Goal: Information Seeking & Learning: Find contact information

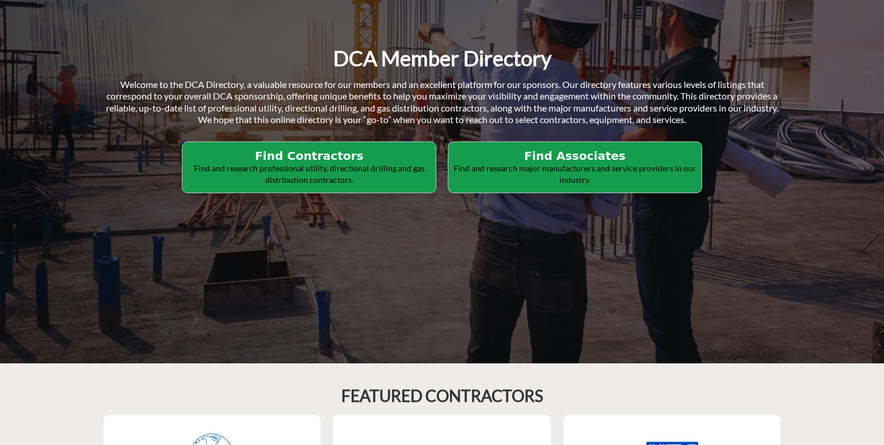
scroll to position [193, 0]
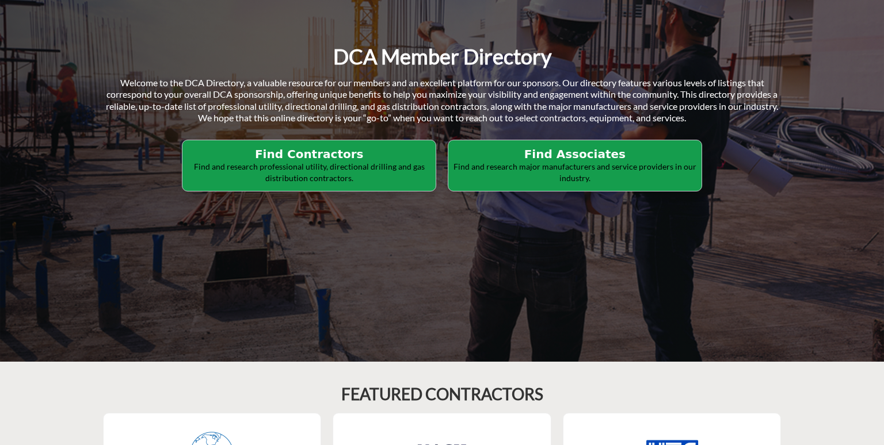
click at [617, 154] on h2 "Find Associates" at bounding box center [575, 154] width 246 height 14
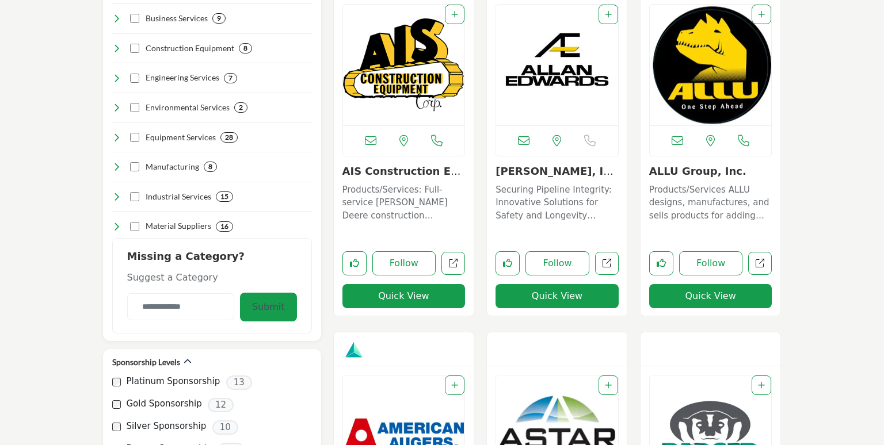
scroll to position [425, 0]
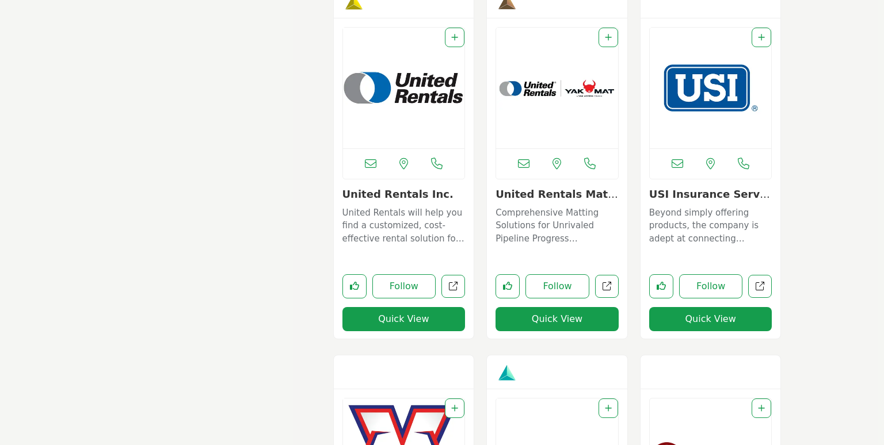
scroll to position [11027, 0]
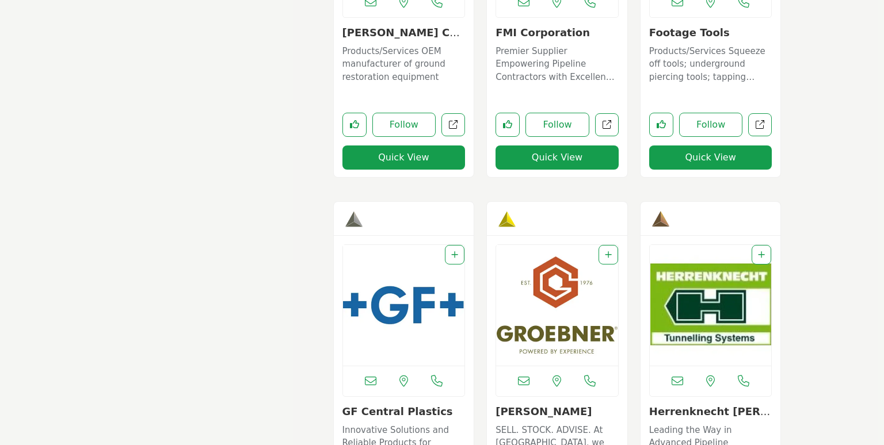
click at [370, 355] on div "View the location of this listing" at bounding box center [403, 320] width 123 height 152
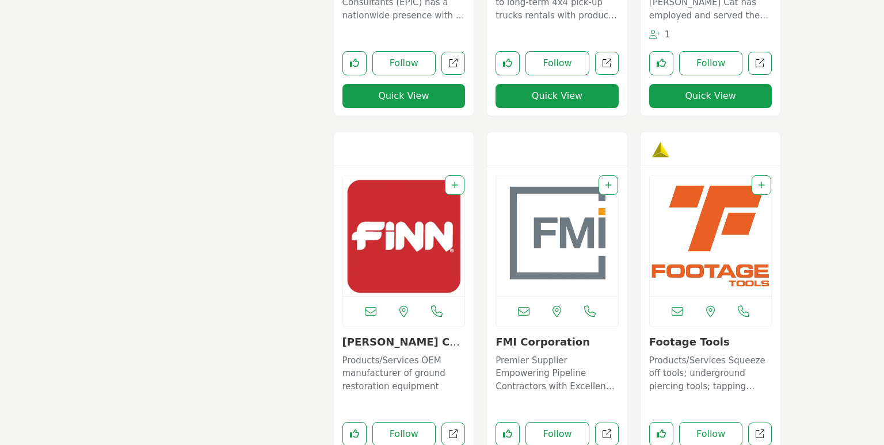
scroll to position [5002, 0]
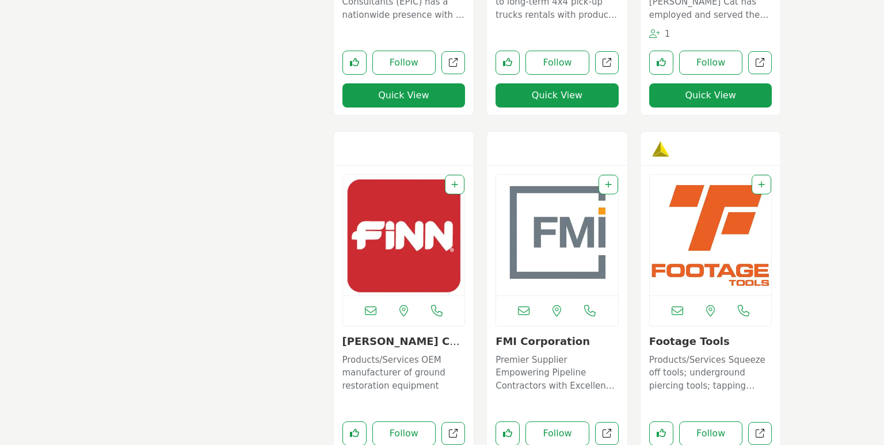
click at [547, 355] on p "Premier Supplier Empowering Pipeline Contractors with Excellence and Innovation…" at bounding box center [556, 373] width 123 height 39
click at [522, 276] on img "Open Listing in new tab" at bounding box center [557, 235] width 122 height 121
click at [606, 430] on icon "Open fmi-corporation in new tab" at bounding box center [606, 433] width 9 height 9
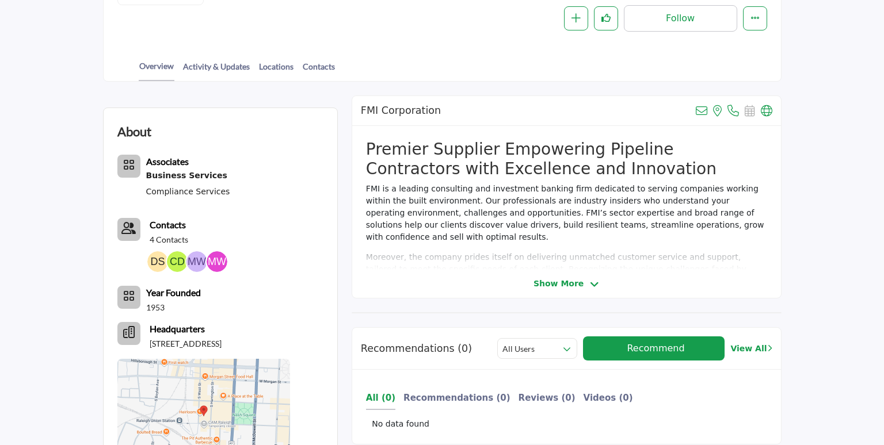
scroll to position [249, 0]
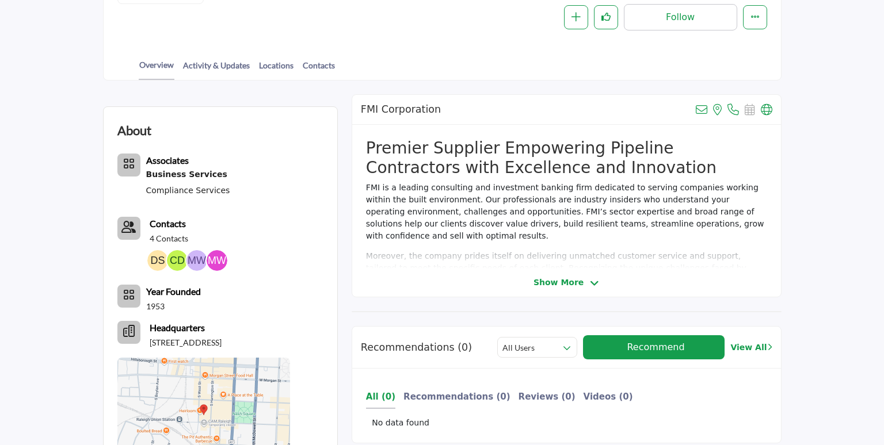
click at [546, 282] on span "Show More" at bounding box center [558, 283] width 50 height 12
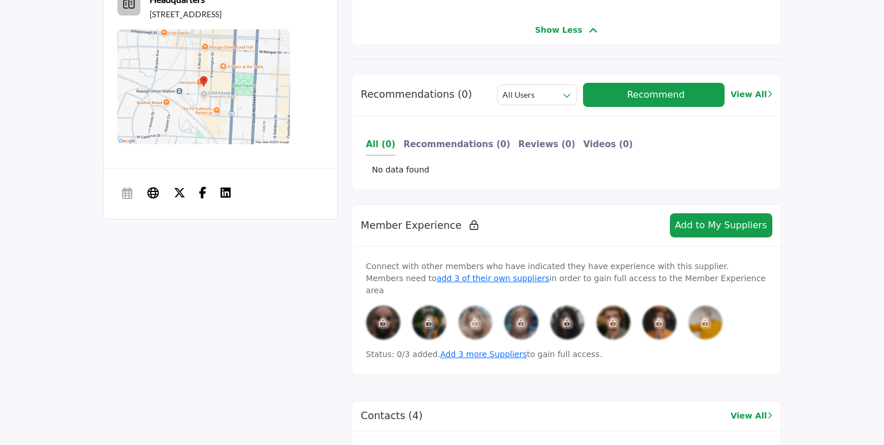
scroll to position [578, 0]
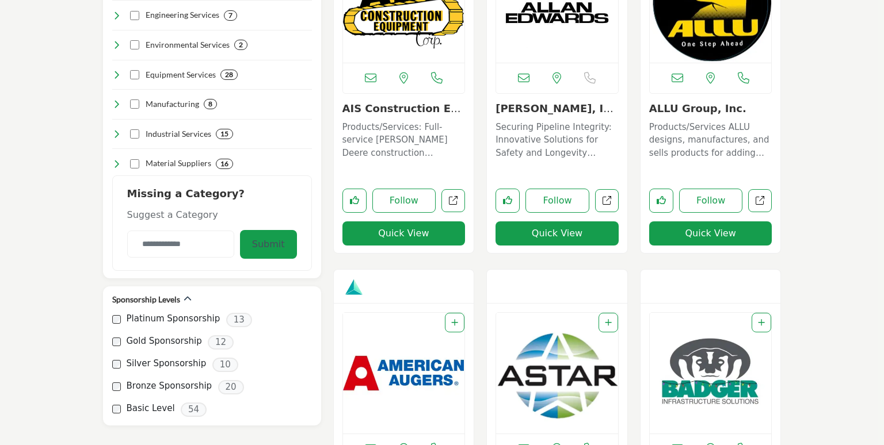
scroll to position [459, 0]
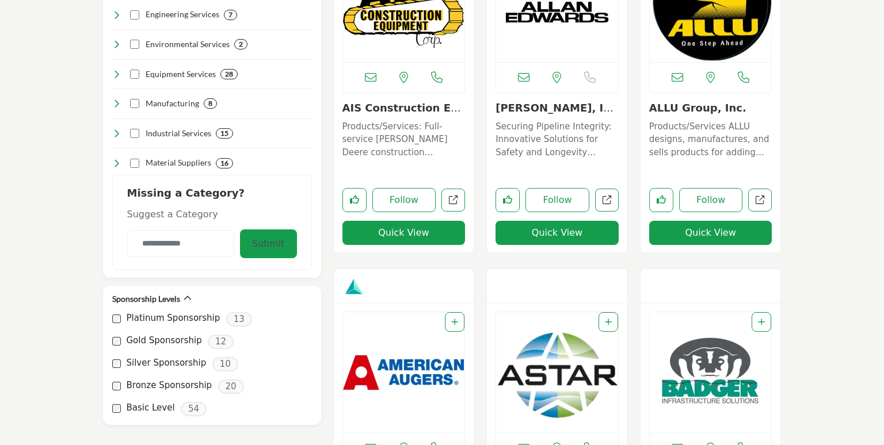
click at [560, 150] on p "Securing Pipeline Integrity: Innovative Solutions for Safety and Longevity Oper…" at bounding box center [556, 139] width 123 height 39
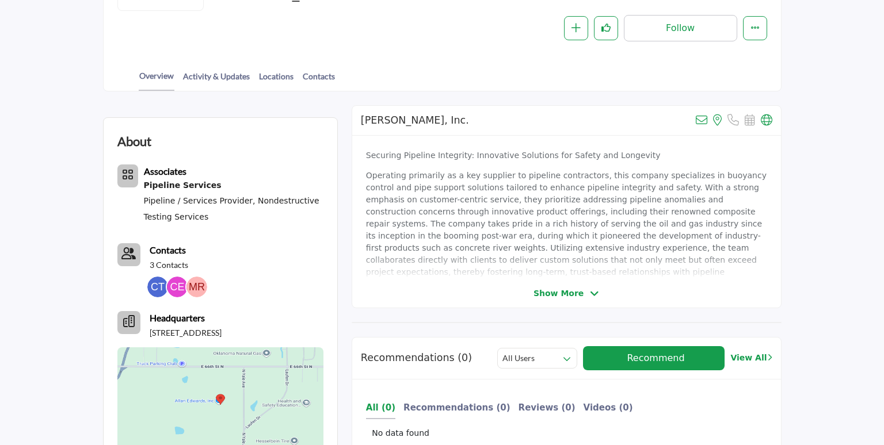
scroll to position [242, 0]
click at [555, 284] on div "[PERSON_NAME], Inc. View email address of this listing View the location of thi…" at bounding box center [566, 206] width 430 height 203
click at [544, 294] on span "Show More" at bounding box center [558, 293] width 50 height 12
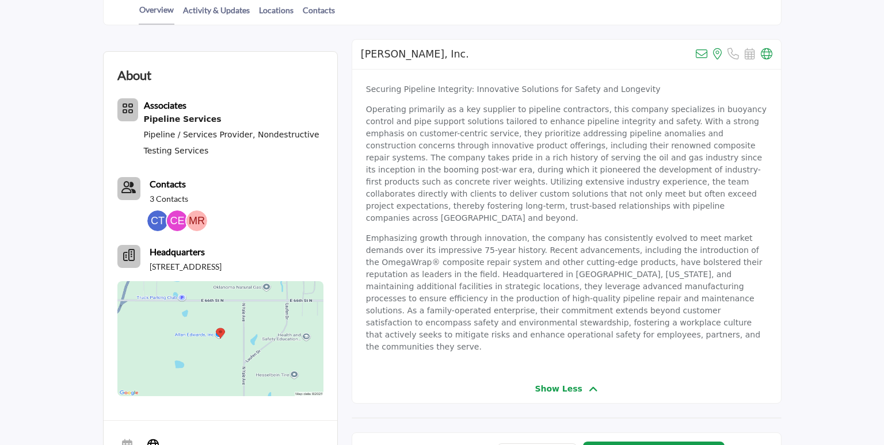
scroll to position [307, 0]
click at [533, 384] on div "Show Less" at bounding box center [566, 390] width 429 height 12
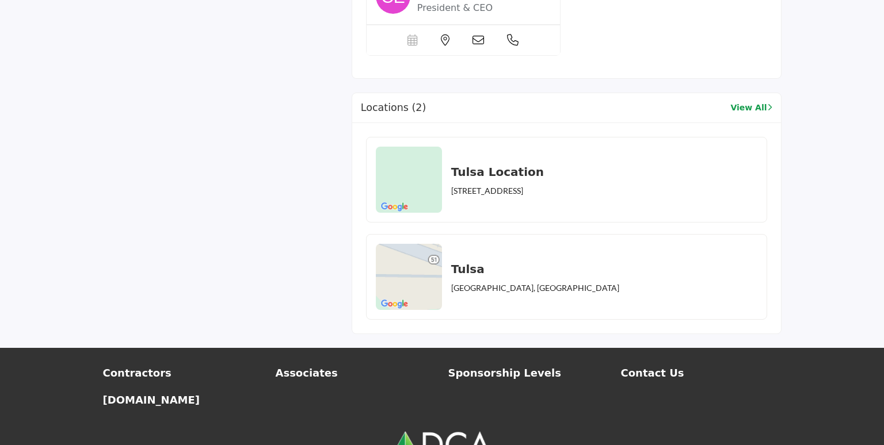
scroll to position [1271, 0]
